Goal: Find specific page/section: Find specific page/section

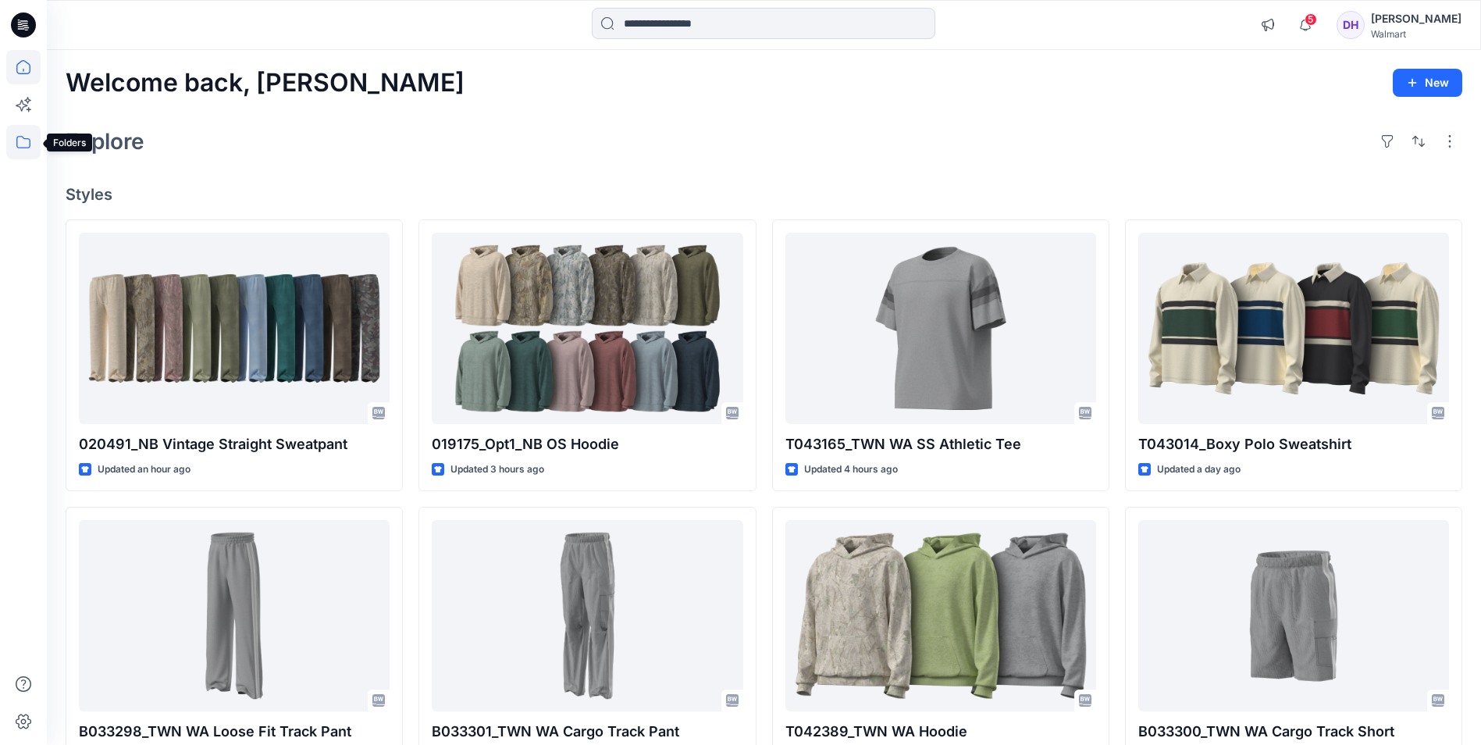
click at [18, 139] on icon at bounding box center [23, 142] width 34 height 34
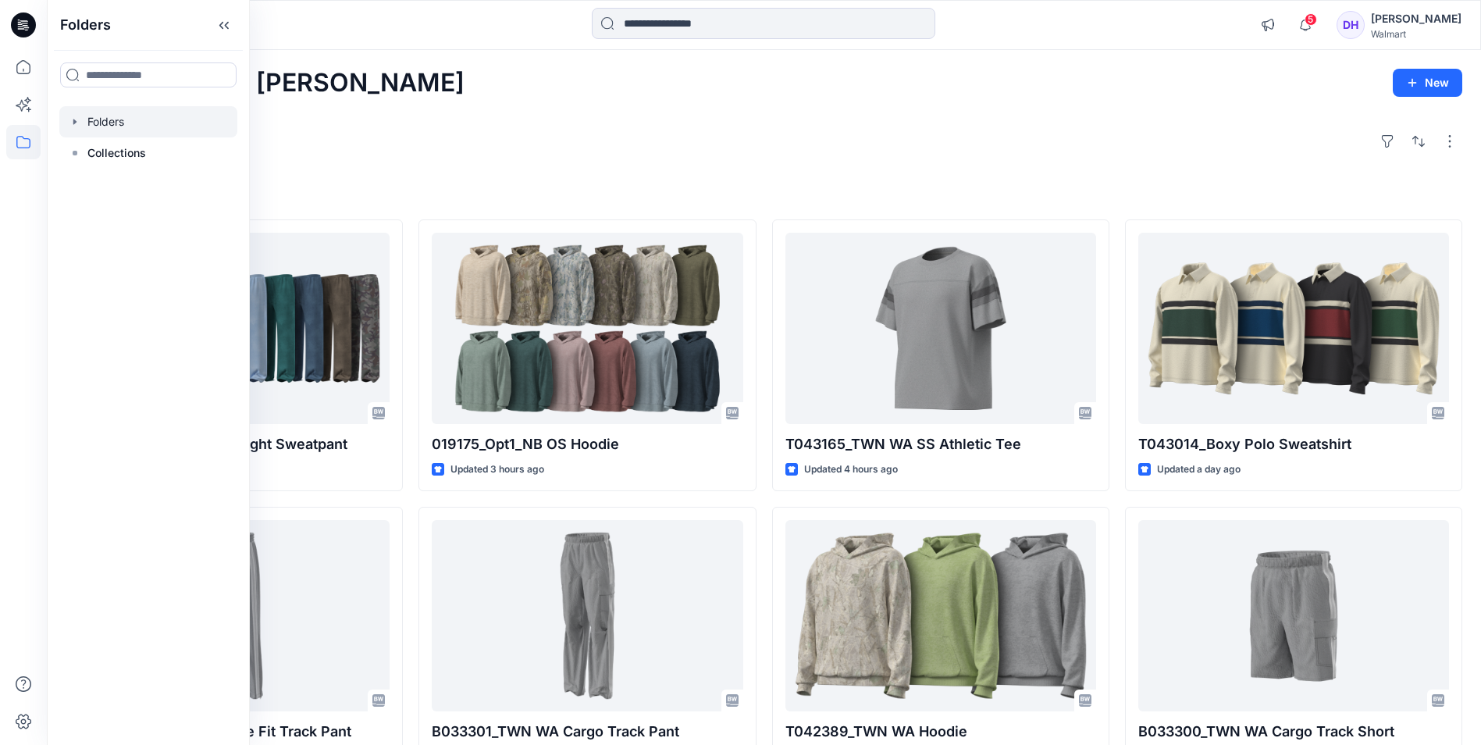
click at [119, 119] on div at bounding box center [148, 121] width 178 height 31
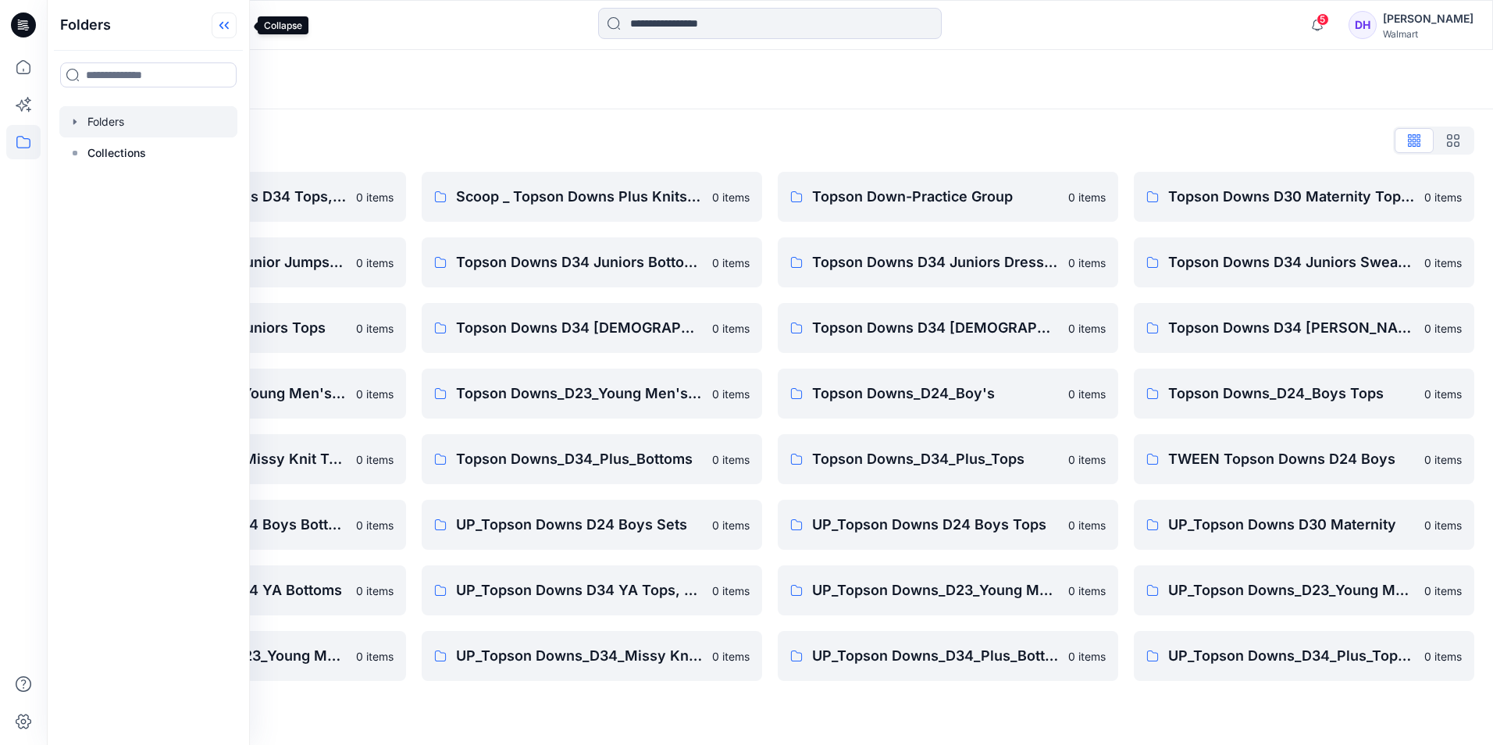
click at [233, 20] on icon at bounding box center [224, 25] width 25 height 26
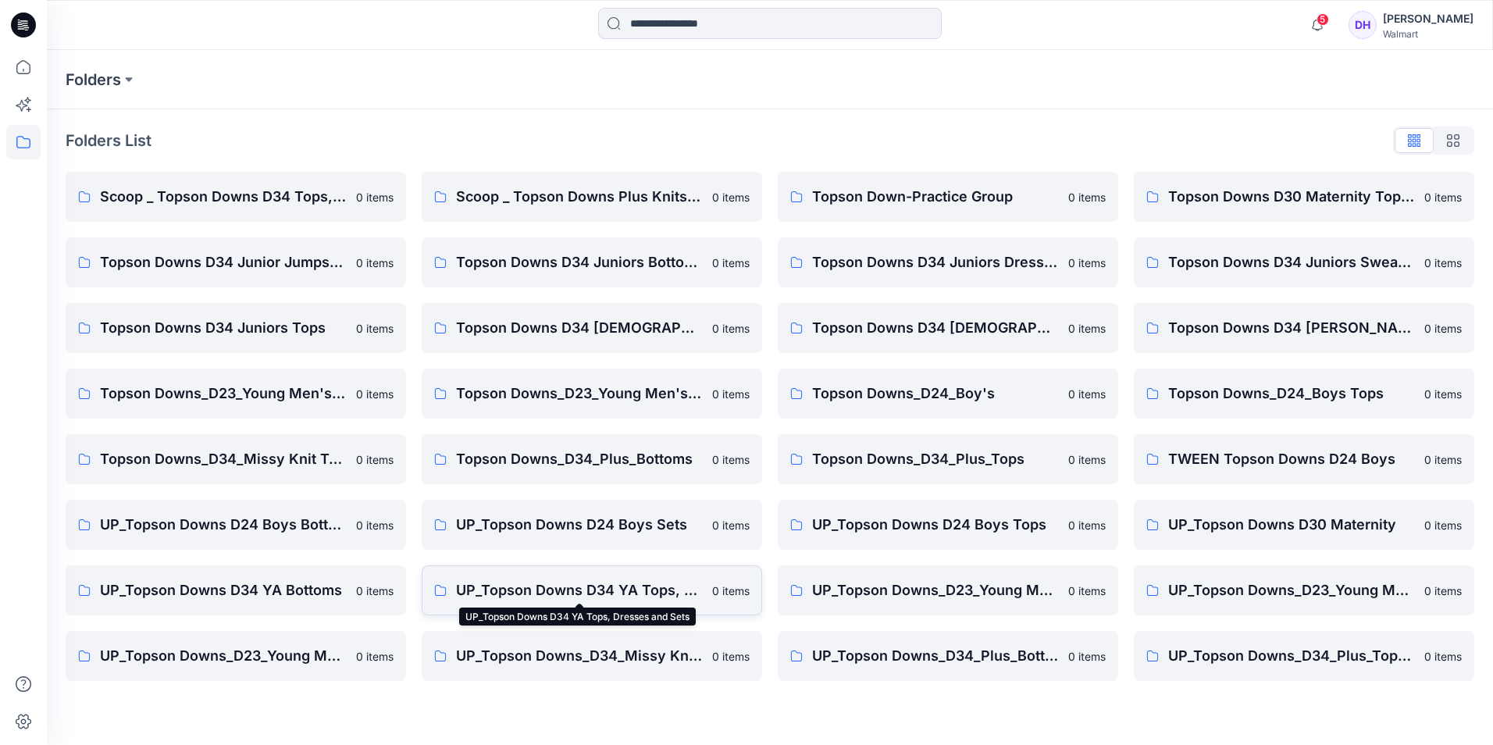
click at [544, 587] on p "UP_Topson Downs D34 YA Tops, Dresses and Sets" at bounding box center [579, 590] width 247 height 22
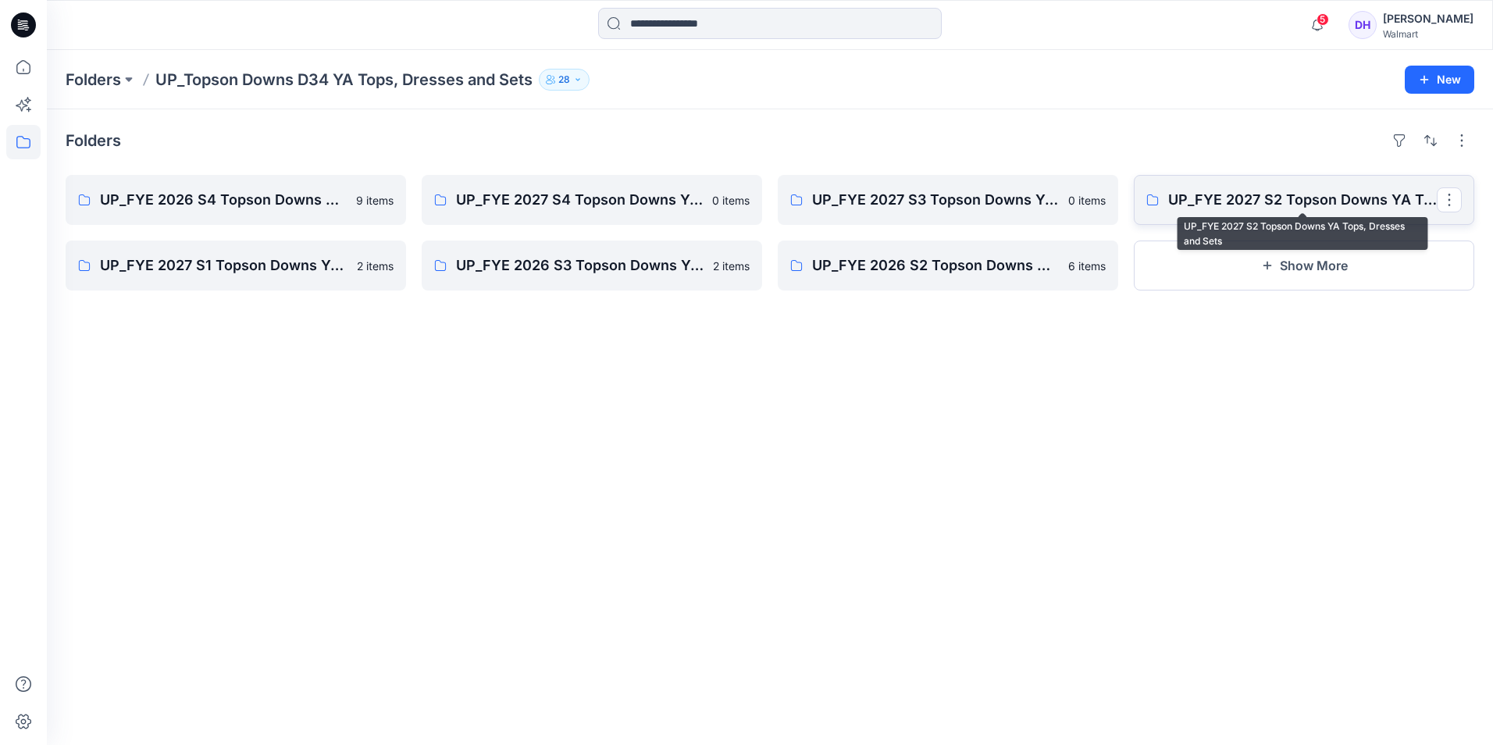
click at [1293, 210] on p "UP_FYE 2027 S2 Topson Downs YA Tops, Dresses and Sets" at bounding box center [1302, 200] width 269 height 22
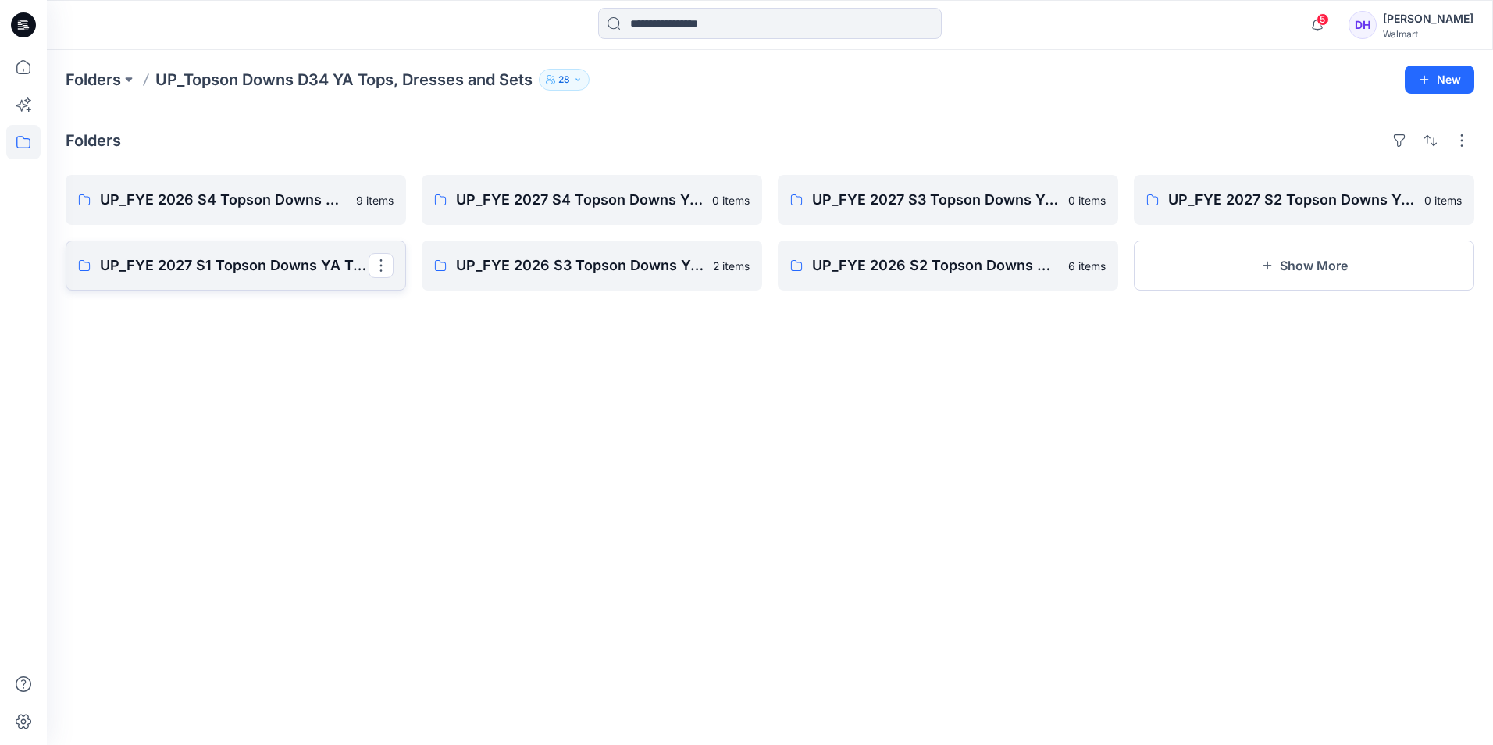
click at [189, 275] on p "UP_FYE 2027 S1 Topson Downs YA Tops, Dresses and Sets" at bounding box center [234, 266] width 269 height 22
click at [277, 201] on p "UP_FYE 2026 S4 Topson Downs YA Tops, Dresses and Sets" at bounding box center [234, 200] width 269 height 22
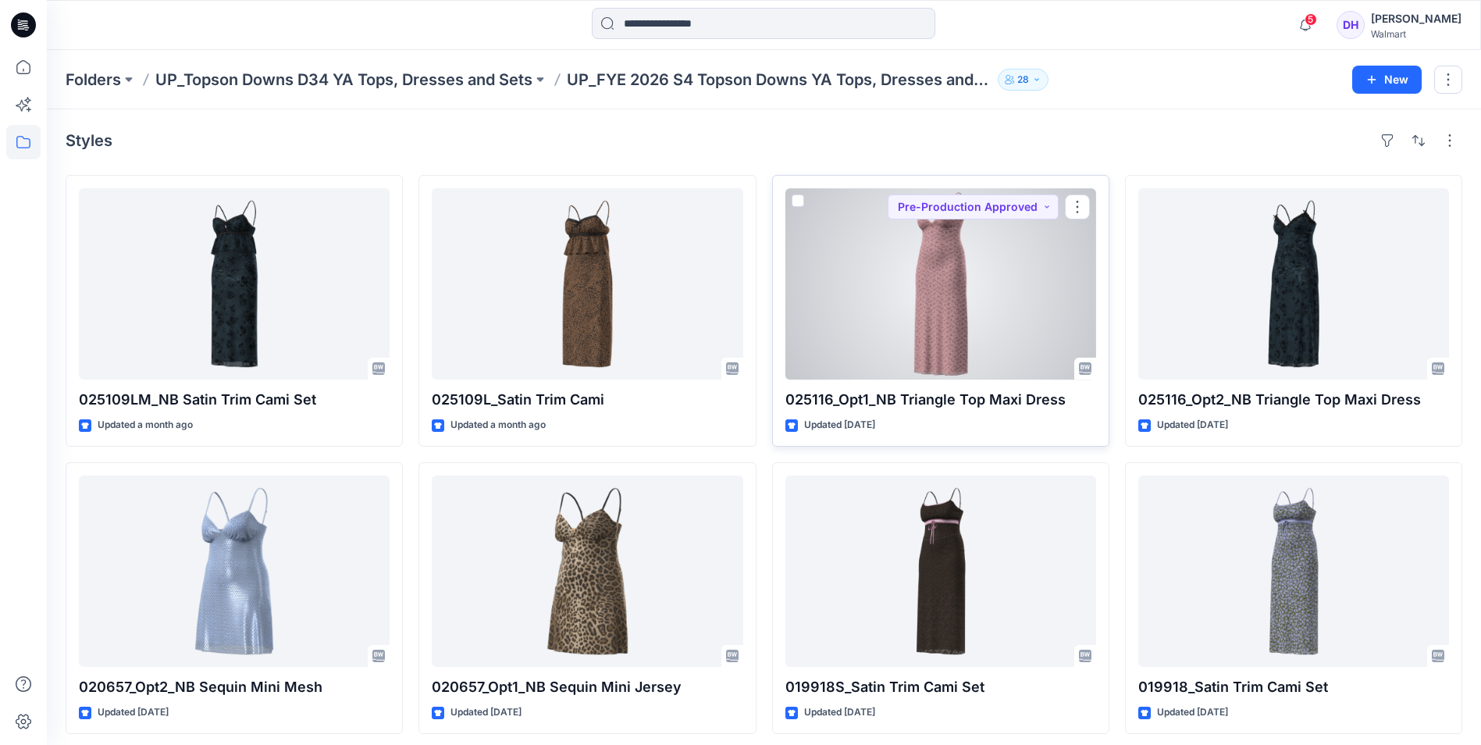
click at [1029, 278] on div at bounding box center [940, 283] width 311 height 191
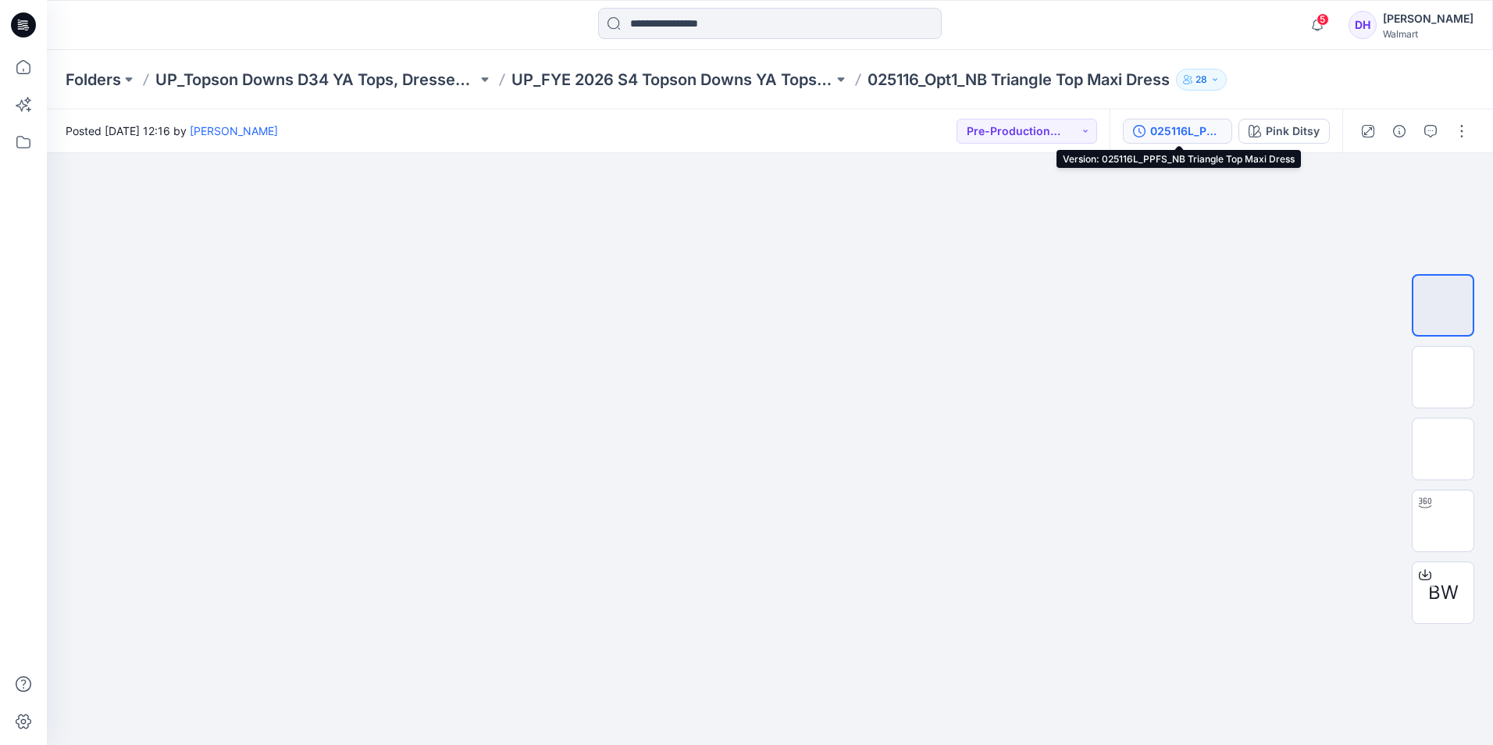
click at [1227, 138] on button "025116L_PPFS_NB Triangle Top Maxi Dress" at bounding box center [1177, 131] width 109 height 25
